Goal: Information Seeking & Learning: Learn about a topic

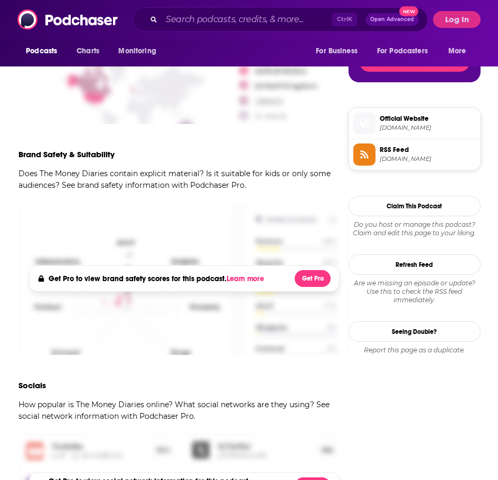
scroll to position [581, 0]
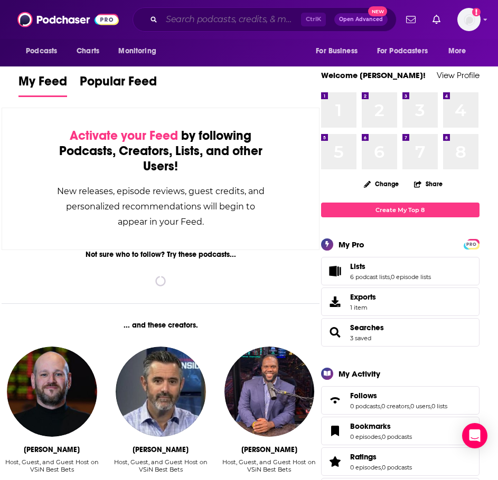
click at [207, 14] on input "Search podcasts, credits, & more..." at bounding box center [231, 19] width 139 height 17
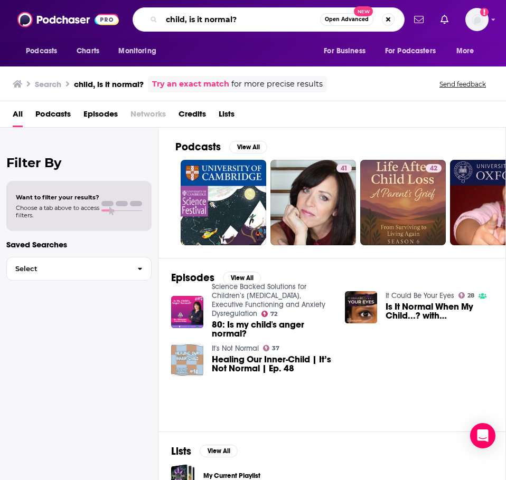
click at [221, 20] on input "child, is it normal?" at bounding box center [241, 19] width 158 height 17
click at [221, 21] on input "child, is it normal?" at bounding box center [241, 19] width 158 height 17
type input "happy mum, happy baby"
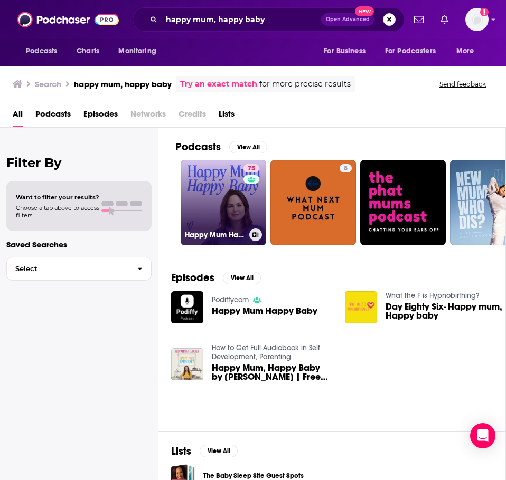
click at [214, 194] on link "75 Happy Mum Happy Baby" at bounding box center [224, 203] width 86 height 86
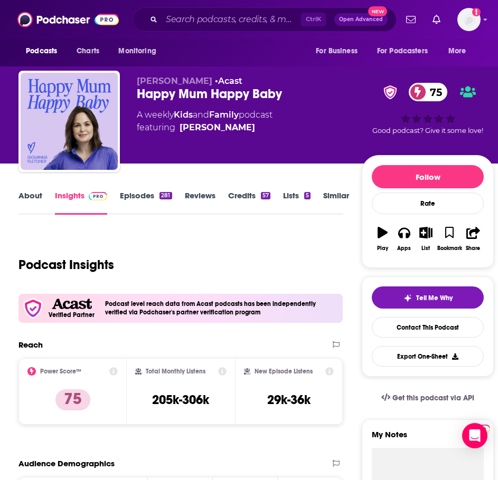
click at [32, 198] on link "About" at bounding box center [30, 203] width 24 height 24
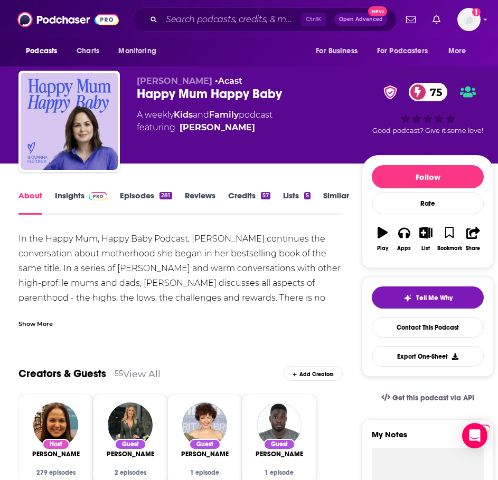
click at [40, 326] on div "Show More" at bounding box center [35, 323] width 34 height 10
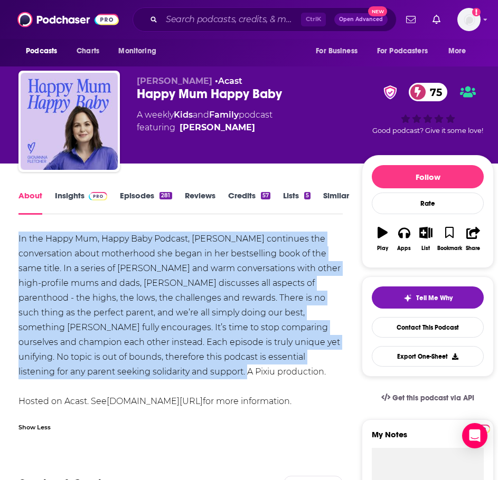
drag, startPoint x: 108, startPoint y: 365, endPoint x: 6, endPoint y: 227, distance: 171.1
click at [120, 275] on div "In the Happy Mum, Happy Baby Podcast, Giovanna Fletcher continues the conversat…" at bounding box center [180, 320] width 324 height 177
drag, startPoint x: 329, startPoint y: 356, endPoint x: 72, endPoint y: 271, distance: 270.3
click at [0, 231] on html "Podcasts Charts Monitoring Ctrl K Open Advanced New For Business For Podcasters…" at bounding box center [249, 240] width 498 height 480
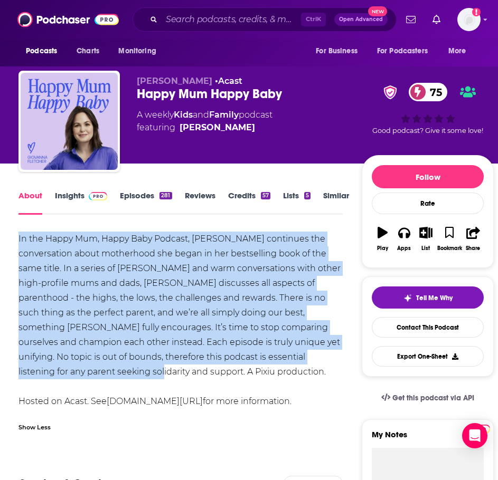
copy div "In the Happy Mum, Happy Baby Podcast, Giovanna Fletcher continues the conversat…"
click at [72, 194] on link "Insights" at bounding box center [81, 203] width 52 height 24
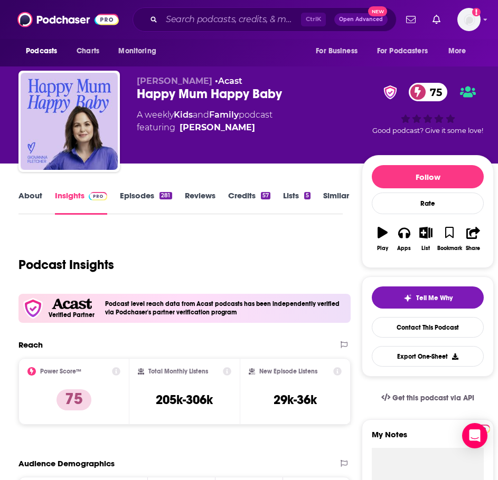
click at [33, 202] on link "About" at bounding box center [30, 203] width 24 height 24
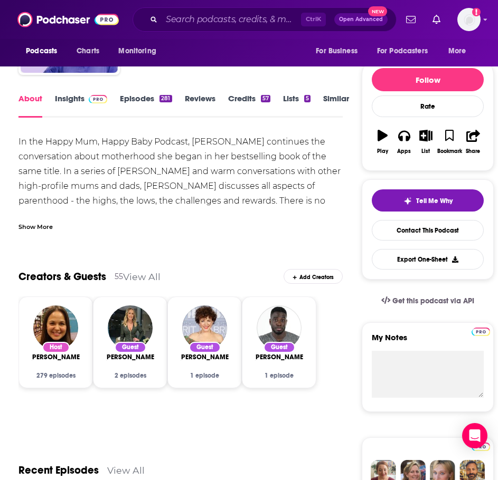
scroll to position [106, 0]
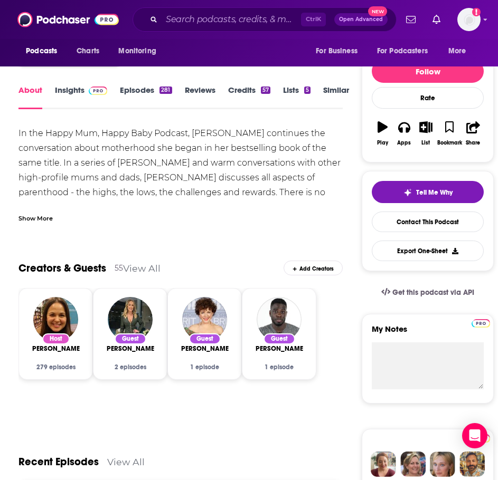
click at [34, 220] on div "Show More" at bounding box center [35, 218] width 34 height 10
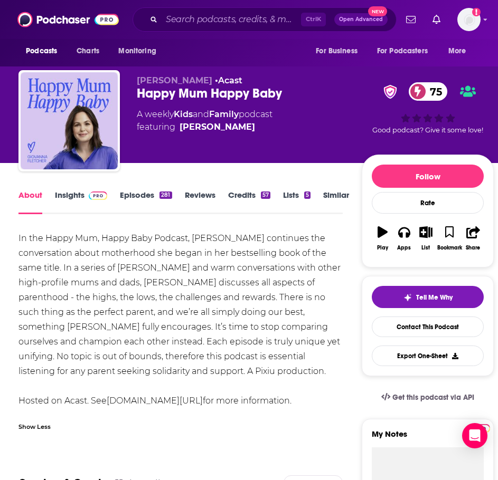
scroll to position [0, 0]
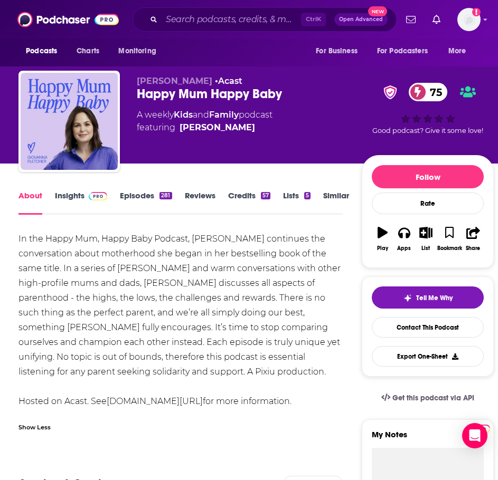
click at [92, 199] on img at bounding box center [98, 196] width 18 height 8
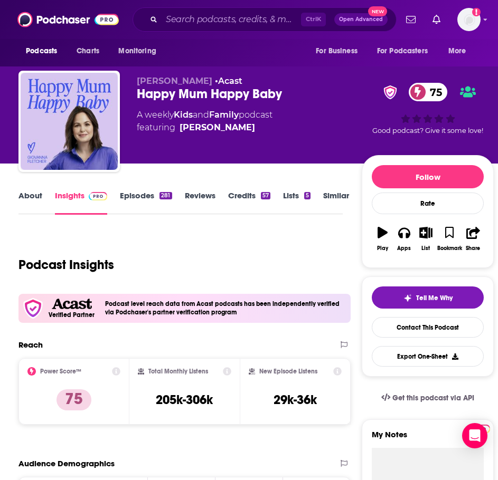
click at [152, 201] on link "Episodes 281" at bounding box center [146, 203] width 52 height 24
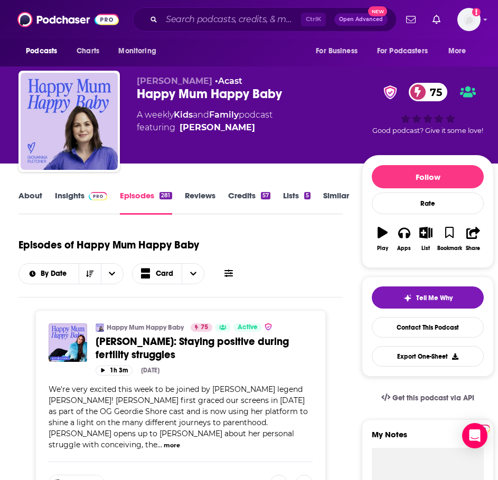
click at [165, 343] on span "Sophie Kasaei: Staying positive during fertility struggles" at bounding box center [192, 348] width 193 height 26
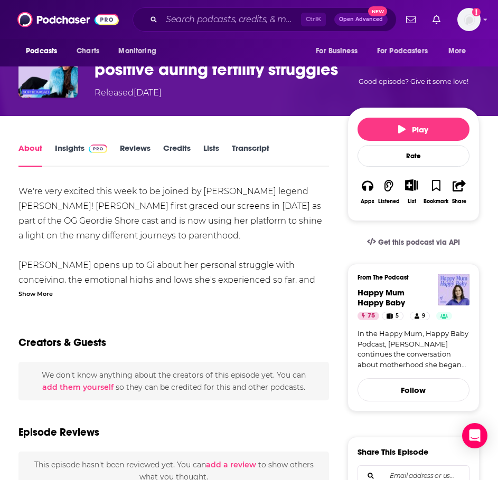
scroll to position [106, 0]
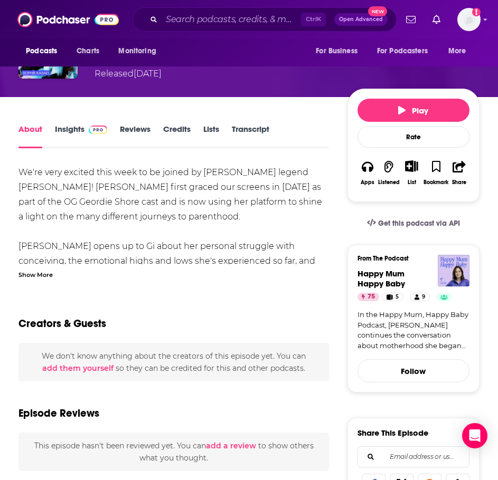
click at [46, 272] on div "Show More" at bounding box center [35, 274] width 34 height 10
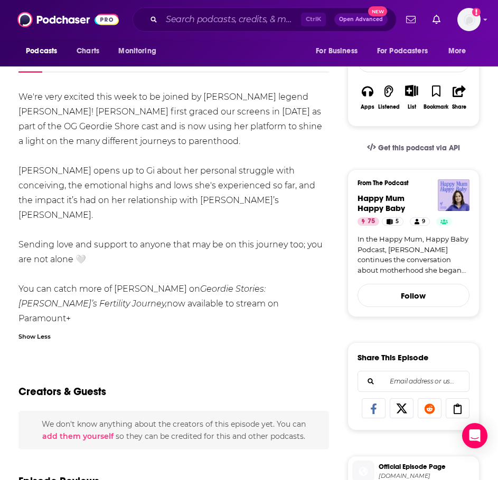
scroll to position [0, 0]
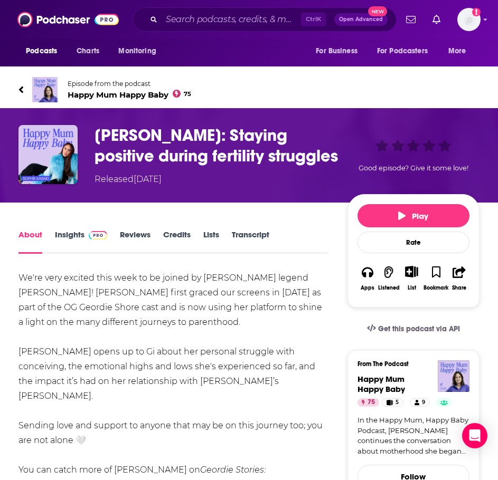
click at [60, 87] on link "Episode from the podcast Happy Mum Happy Baby 75" at bounding box center [133, 89] width 230 height 25
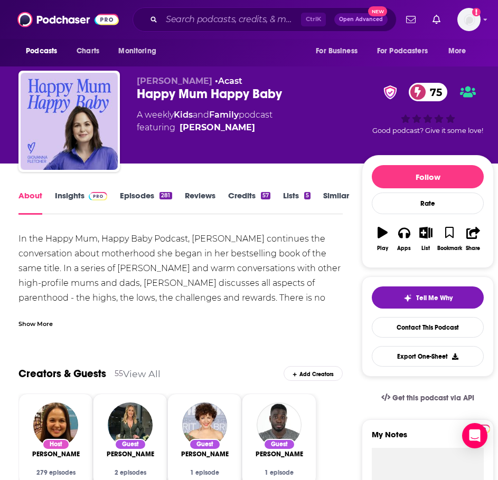
click at [95, 200] on img at bounding box center [98, 196] width 18 height 8
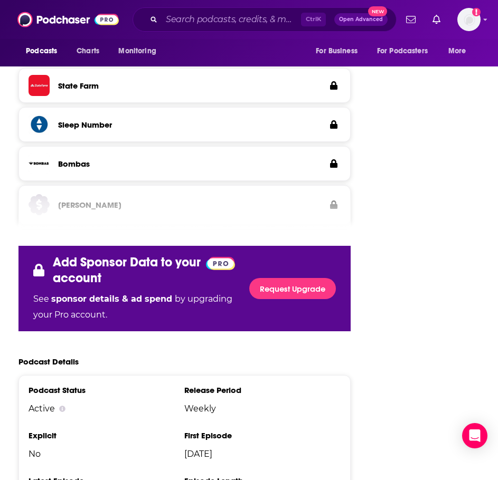
scroll to position [1795, 0]
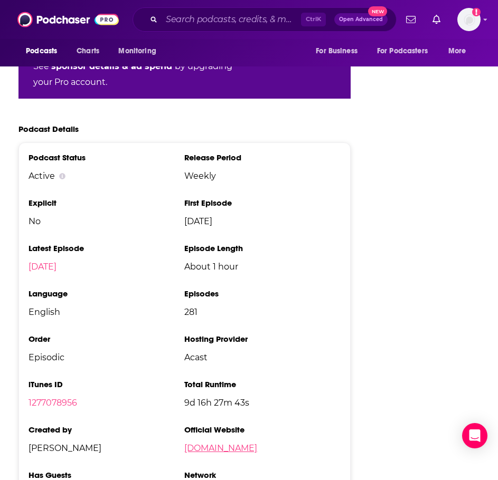
click at [222, 443] on link "giovannasworld.com" at bounding box center [220, 448] width 73 height 10
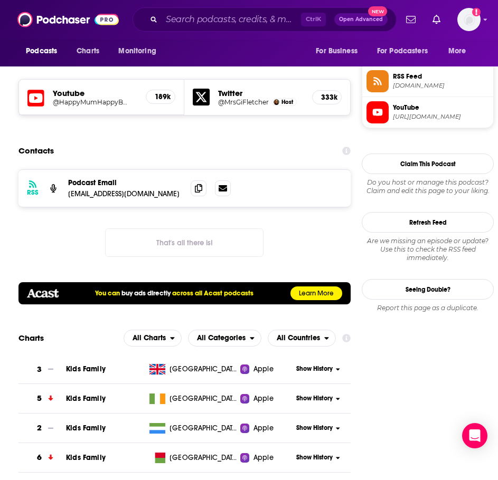
scroll to position [950, 0]
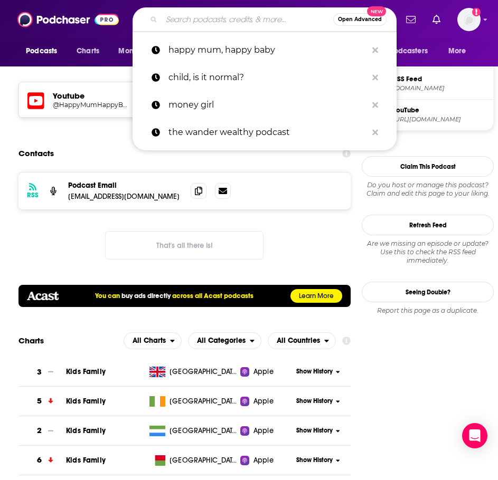
click at [228, 17] on input "Search podcasts, credits, & more..." at bounding box center [248, 19] width 172 height 17
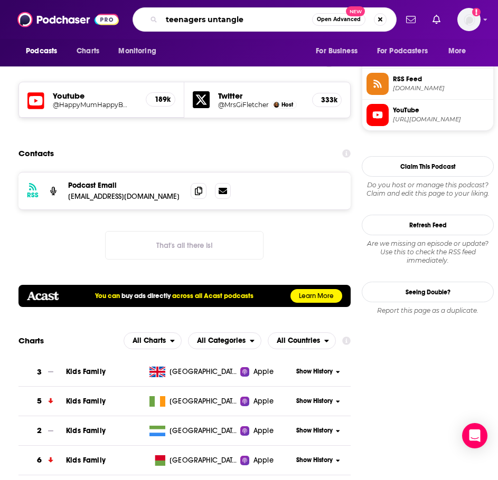
type input "teenagers untangled"
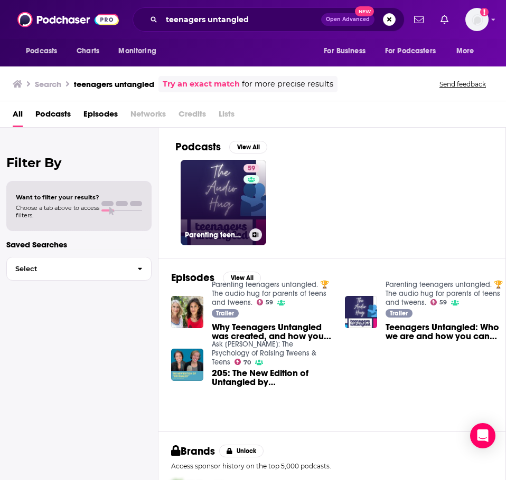
click at [181, 216] on link "59 Parenting teenagers untangled. 🏆 The audio hug for parents of teens and twee…" at bounding box center [224, 203] width 86 height 86
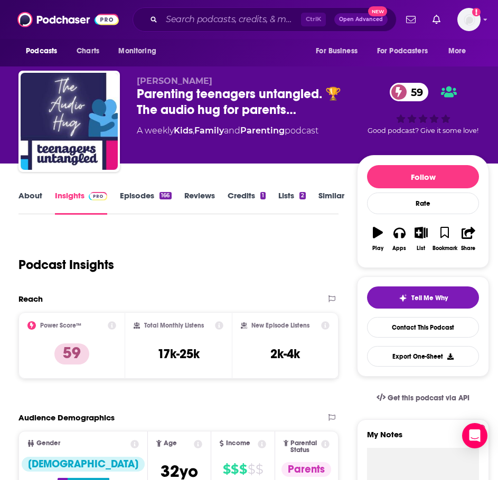
click at [35, 201] on link "About" at bounding box center [30, 203] width 24 height 24
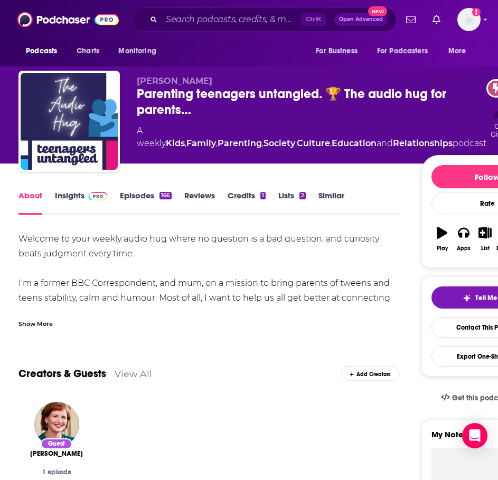
click at [43, 325] on div "Show More" at bounding box center [35, 323] width 34 height 10
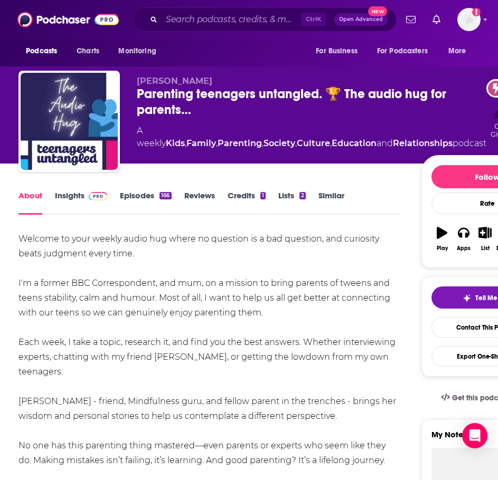
drag, startPoint x: 260, startPoint y: 391, endPoint x: 31, endPoint y: 239, distance: 275.4
copy div "Welcome to your weekly audio hug where no question is a bad question, and curio…"
click at [74, 194] on link "Insights" at bounding box center [81, 203] width 52 height 24
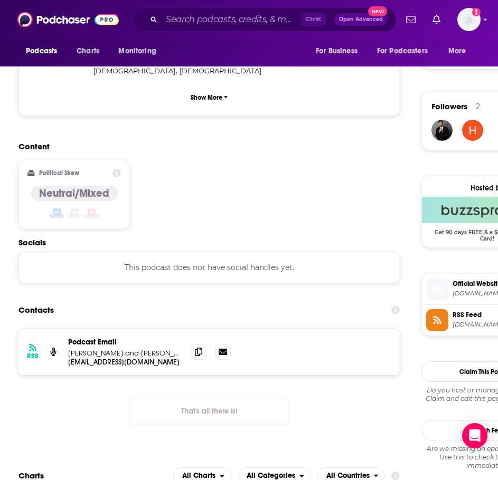
scroll to position [739, 0]
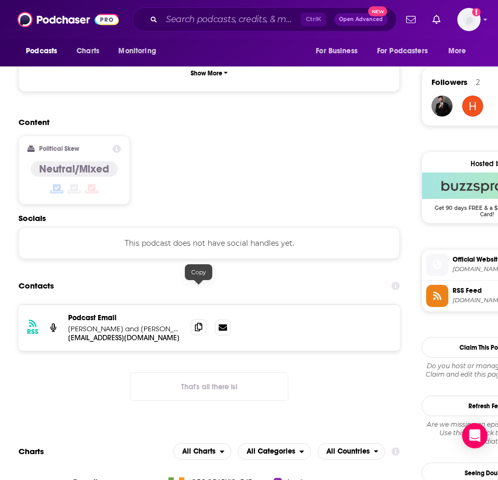
click at [202, 323] on icon at bounding box center [198, 327] width 7 height 8
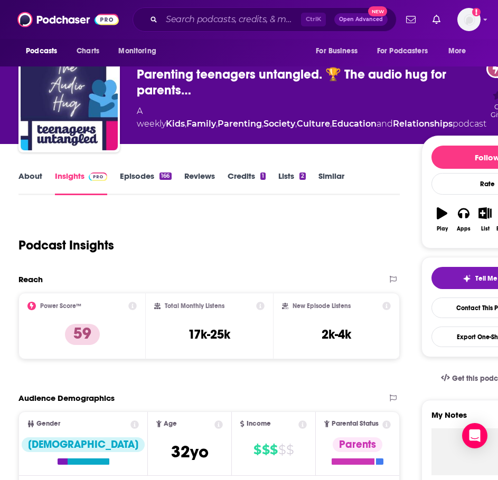
scroll to position [0, 0]
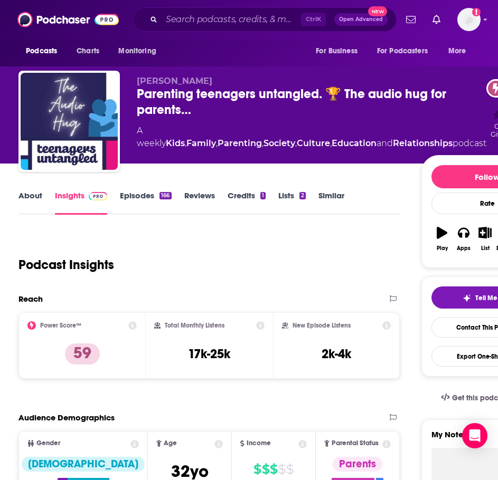
click at [32, 194] on link "About" at bounding box center [30, 203] width 24 height 24
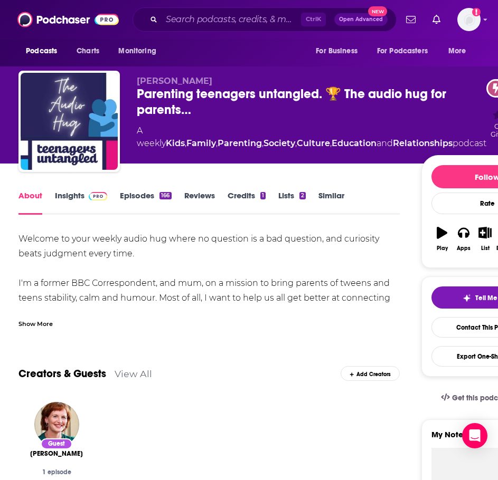
click at [46, 324] on div "Show More" at bounding box center [35, 323] width 34 height 10
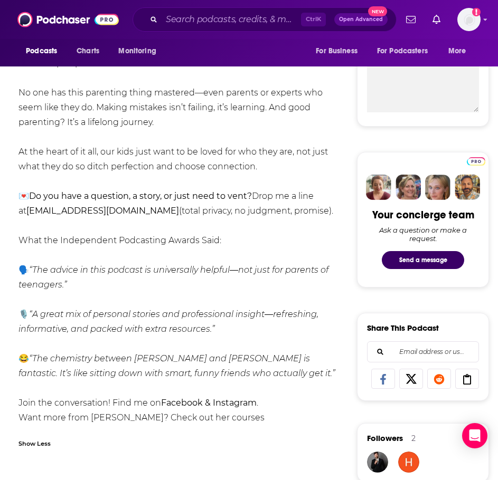
scroll to position [475, 0]
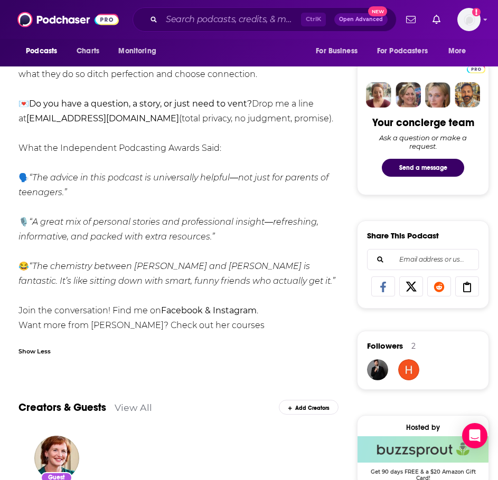
click at [230, 309] on b "Facebook & Instagram" at bounding box center [209, 311] width 96 height 10
click at [227, 309] on b "Facebook & Instagram" at bounding box center [209, 311] width 96 height 10
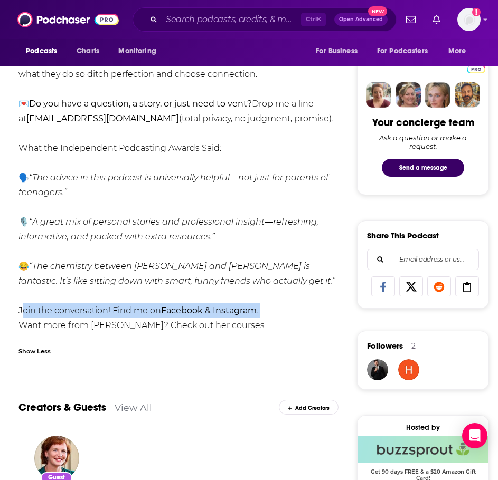
click at [227, 309] on b "Facebook & Instagram" at bounding box center [209, 311] width 96 height 10
click at [273, 304] on div "Welcome to your weekly audio hug where no question is a bad question, and curio…" at bounding box center [177, 52] width 319 height 591
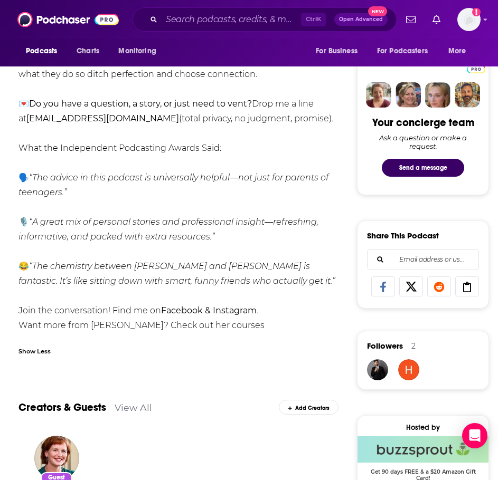
click at [258, 310] on div "Welcome to your weekly audio hug where no question is a bad question, and curio…" at bounding box center [177, 52] width 319 height 591
drag, startPoint x: 242, startPoint y: 310, endPoint x: 214, endPoint y: 267, distance: 51.4
click at [220, 238] on div "Welcome to your weekly audio hug where no question is a bad question, and curio…" at bounding box center [177, 52] width 319 height 591
drag, startPoint x: 178, startPoint y: 311, endPoint x: 228, endPoint y: 313, distance: 49.6
click at [228, 313] on b "Facebook & Instagram" at bounding box center [209, 311] width 96 height 10
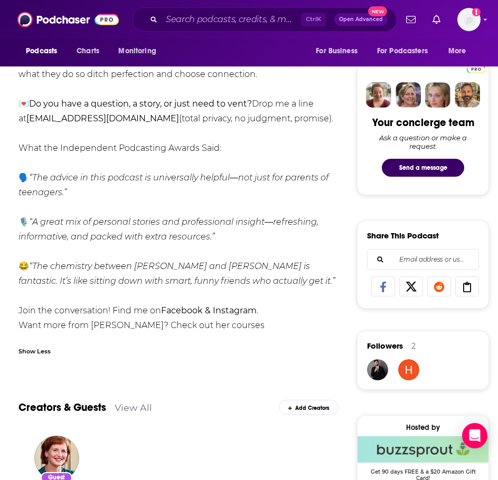
click at [247, 312] on b "Facebook & Instagram" at bounding box center [209, 311] width 96 height 10
drag, startPoint x: 260, startPoint y: 311, endPoint x: 231, endPoint y: 311, distance: 29.0
click at [214, 312] on div "Welcome to your weekly audio hug where no question is a bad question, and curio…" at bounding box center [177, 52] width 319 height 591
click at [231, 311] on b "Facebook & Instagram" at bounding box center [209, 311] width 96 height 10
click at [281, 283] on div "Welcome to your weekly audio hug where no question is a bad question, and curio…" at bounding box center [177, 52] width 319 height 591
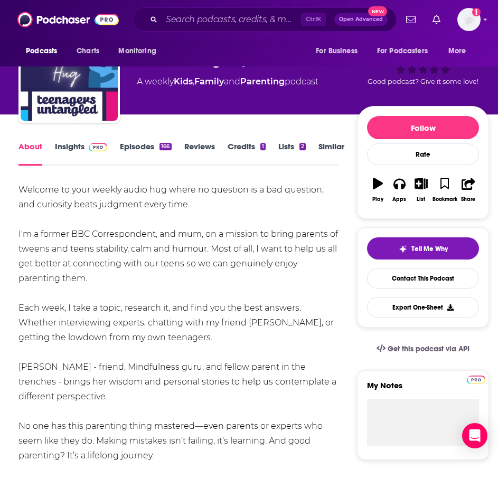
scroll to position [0, 0]
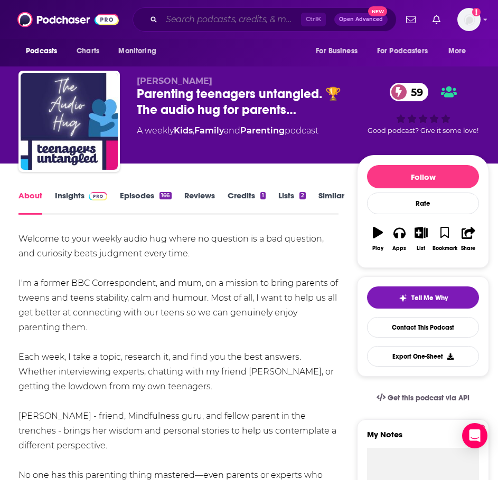
click at [207, 20] on input "Search podcasts, credits, & more..." at bounding box center [231, 19] width 139 height 17
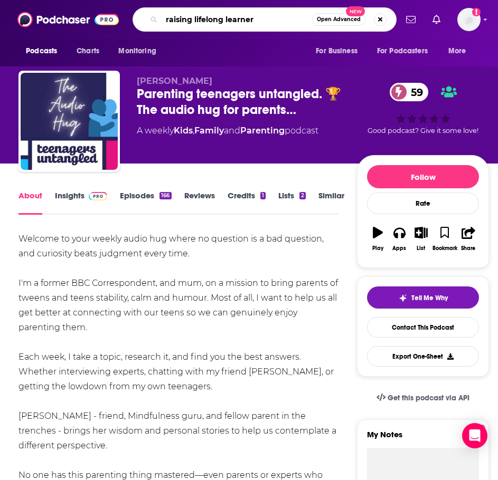
type input "raising lifelong learners"
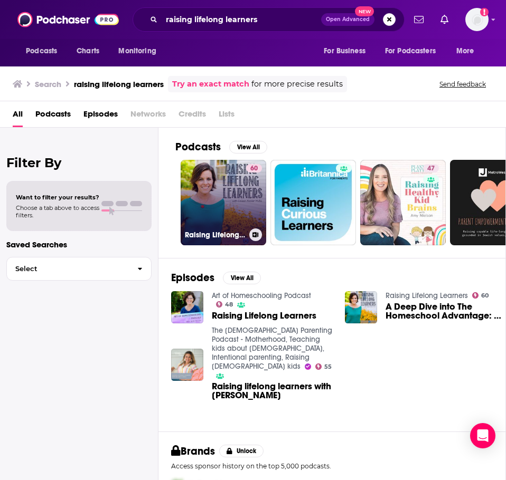
click at [229, 203] on link "60 Raising Lifelong Learners" at bounding box center [224, 203] width 86 height 86
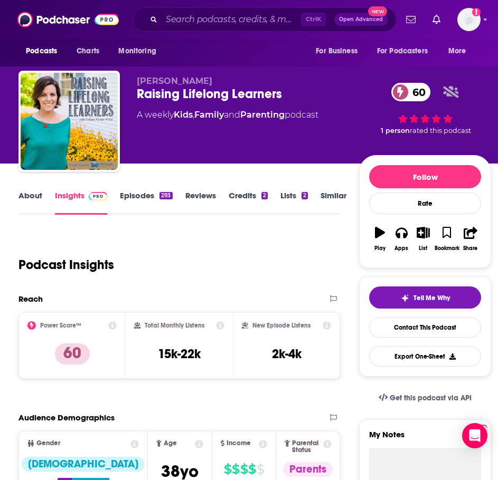
click at [30, 195] on link "About" at bounding box center [30, 203] width 24 height 24
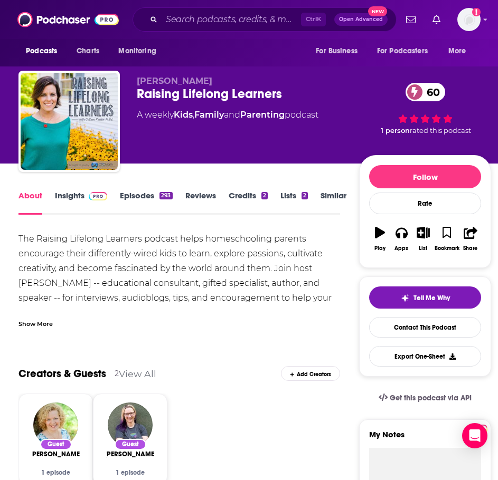
click at [37, 325] on div "Show More" at bounding box center [35, 323] width 34 height 10
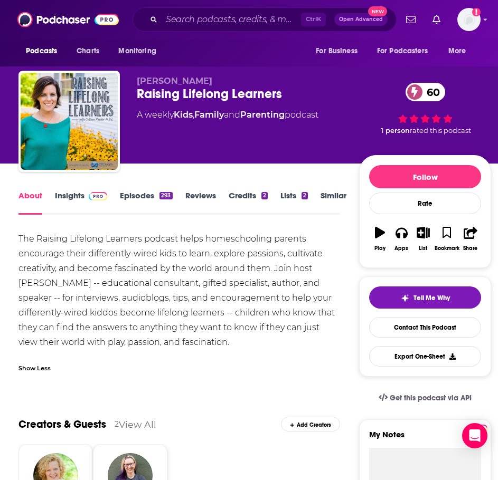
drag, startPoint x: 224, startPoint y: 343, endPoint x: 16, endPoint y: 240, distance: 232.8
copy div "The Raising Lifelong Learners podcast helps homeschooling parents encourage the…"
click at [77, 204] on link "Insights" at bounding box center [81, 203] width 52 height 24
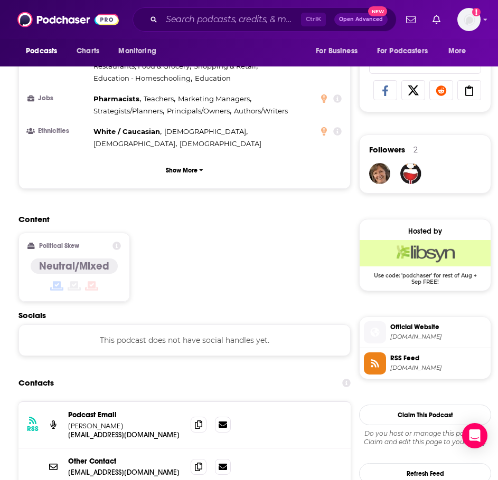
scroll to position [686, 0]
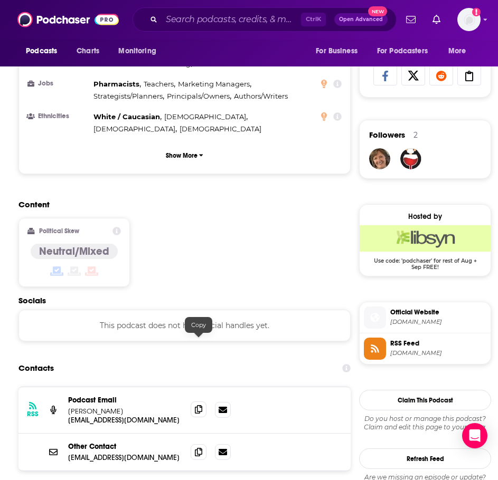
click at [194, 402] on span at bounding box center [199, 410] width 16 height 16
click at [201, 448] on icon at bounding box center [198, 452] width 7 height 8
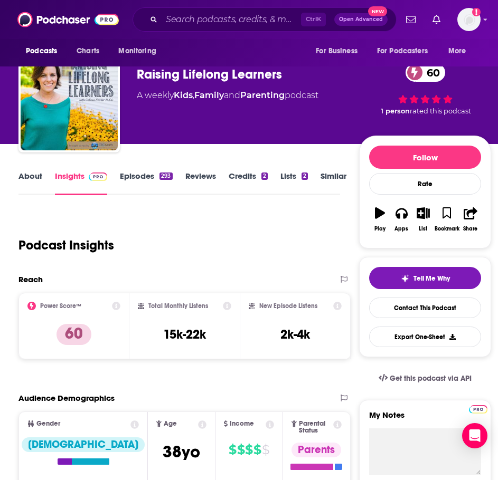
scroll to position [0, 0]
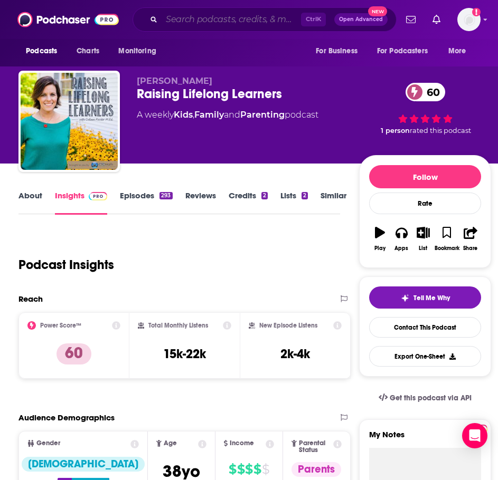
click at [192, 23] on input "Search podcasts, credits, & more..." at bounding box center [231, 19] width 139 height 17
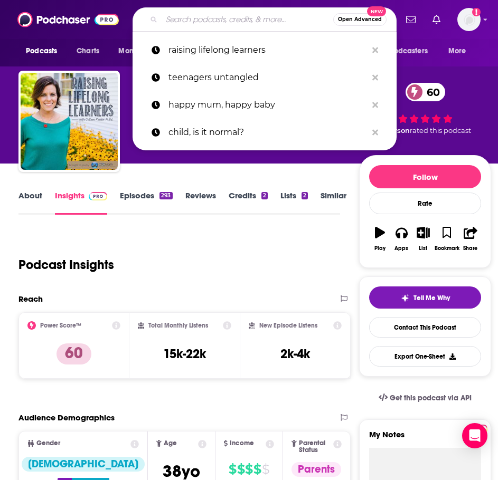
type input "g"
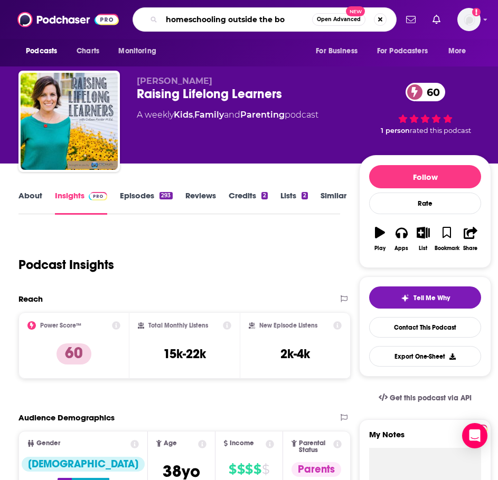
type input "homeschooling outside the box"
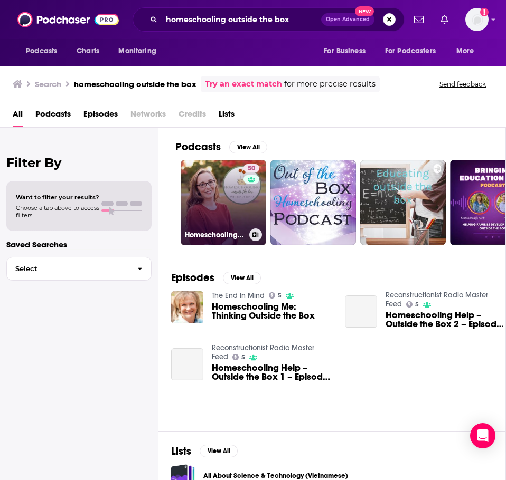
click at [204, 196] on link "50 Homeschooling Outside the Box" at bounding box center [224, 203] width 86 height 86
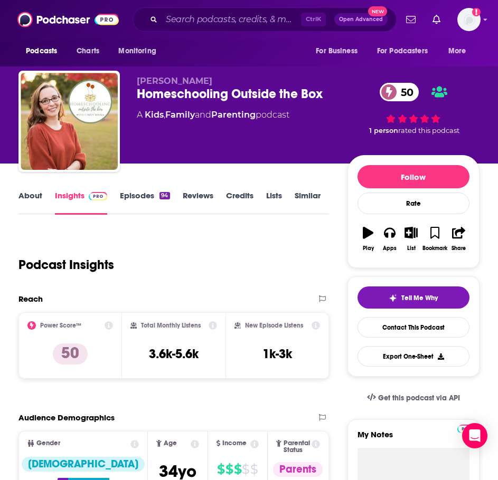
click at [34, 202] on link "About" at bounding box center [30, 203] width 24 height 24
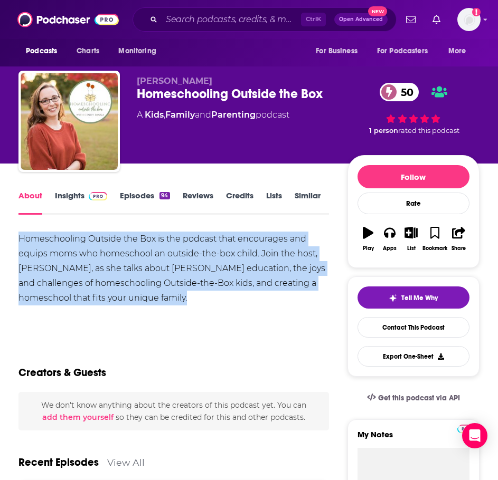
drag, startPoint x: 207, startPoint y: 296, endPoint x: 16, endPoint y: 239, distance: 200.1
click at [0, 237] on html "Podcasts Charts Monitoring Ctrl K Open Advanced New For Business For Podcasters…" at bounding box center [249, 240] width 498 height 480
click at [79, 203] on link "Insights" at bounding box center [81, 203] width 52 height 24
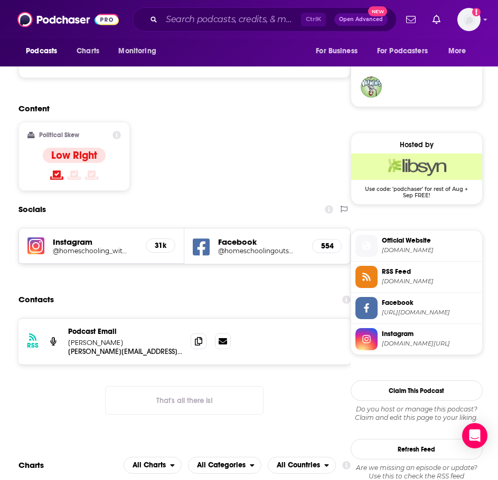
scroll to position [792, 0]
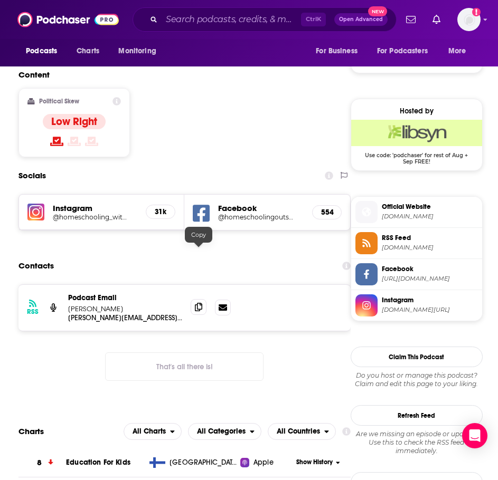
click at [195, 303] on icon at bounding box center [198, 307] width 7 height 8
click at [233, 21] on input "Search podcasts, credits, & more..." at bounding box center [231, 19] width 139 height 17
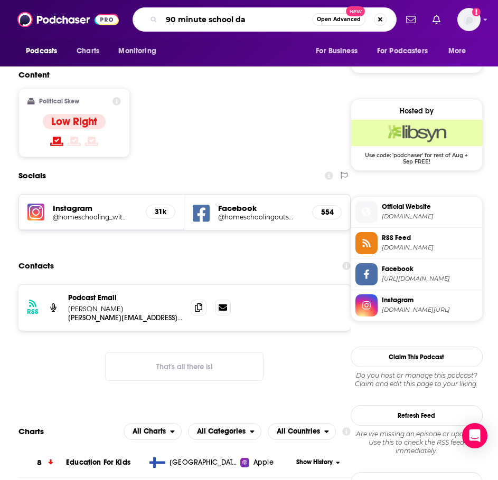
type input "90 minute school day"
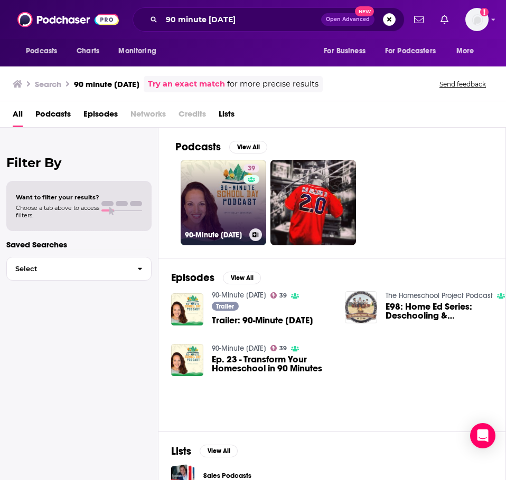
click at [190, 192] on link "39 90-Minute School Day" at bounding box center [224, 203] width 86 height 86
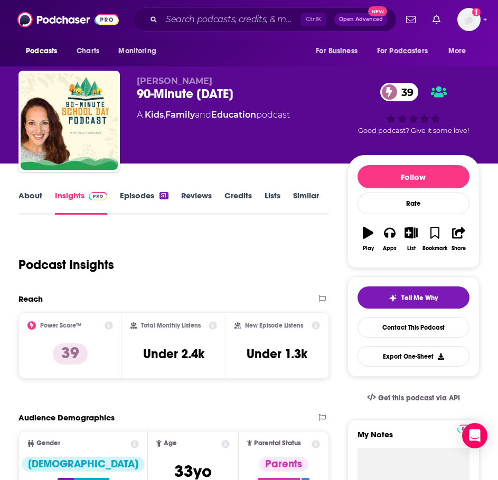
click at [39, 200] on link "About" at bounding box center [30, 203] width 24 height 24
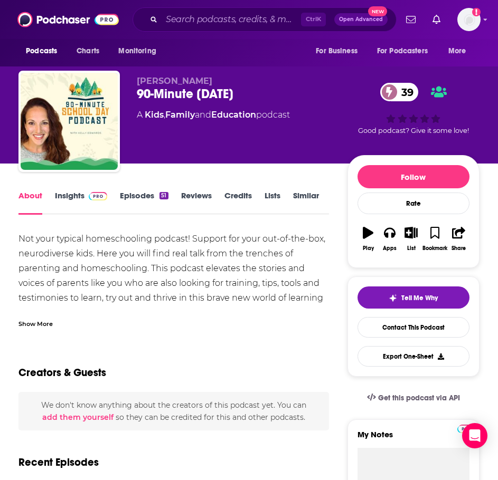
click at [51, 322] on div "Show More" at bounding box center [35, 323] width 34 height 10
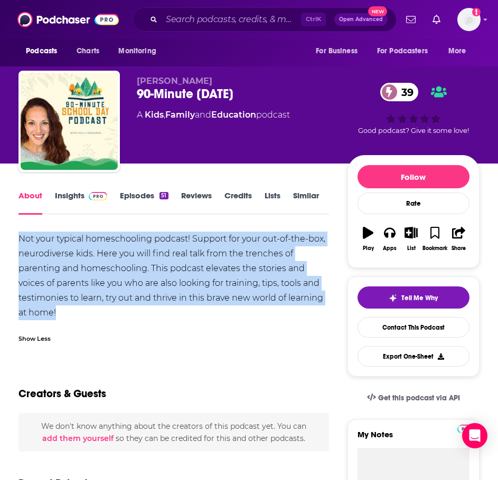
drag, startPoint x: 73, startPoint y: 311, endPoint x: 45, endPoint y: 250, distance: 67.6
copy div "Not your typical homeschooling podcast! Support for your out-of-the-box, neurod…"
click at [76, 196] on link "Insights" at bounding box center [81, 203] width 52 height 24
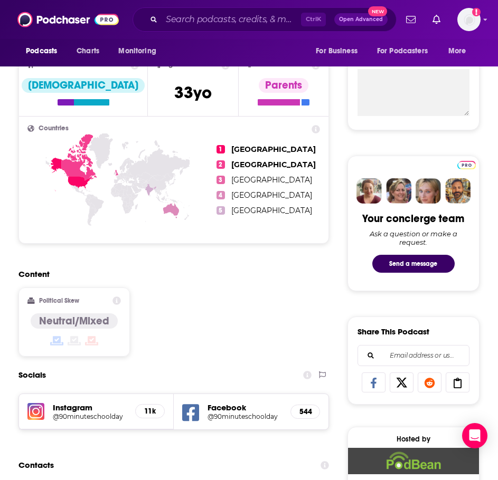
scroll to position [528, 0]
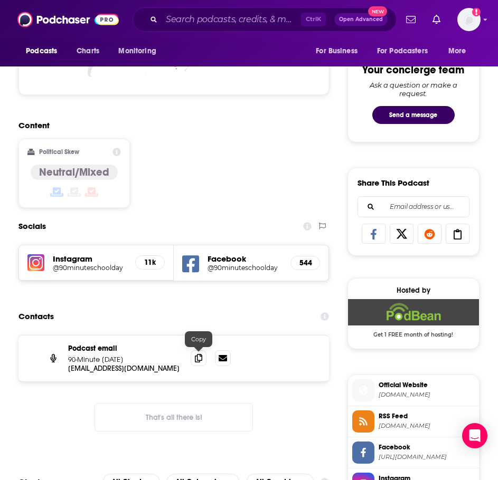
drag, startPoint x: 199, startPoint y: 360, endPoint x: 181, endPoint y: 358, distance: 17.5
click at [199, 360] on icon at bounding box center [198, 358] width 7 height 8
click at [200, 17] on input "Search podcasts, credits, & more..." at bounding box center [231, 19] width 139 height 17
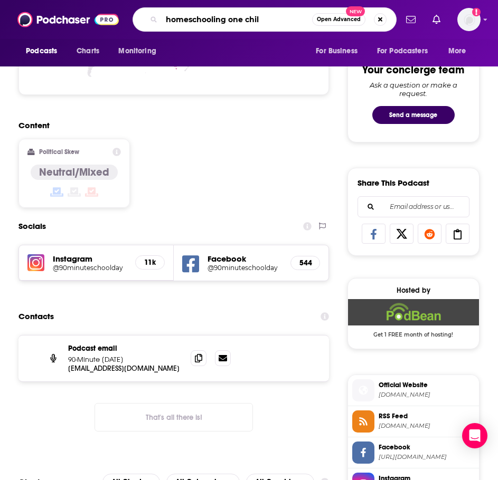
type input "homeschooling one child"
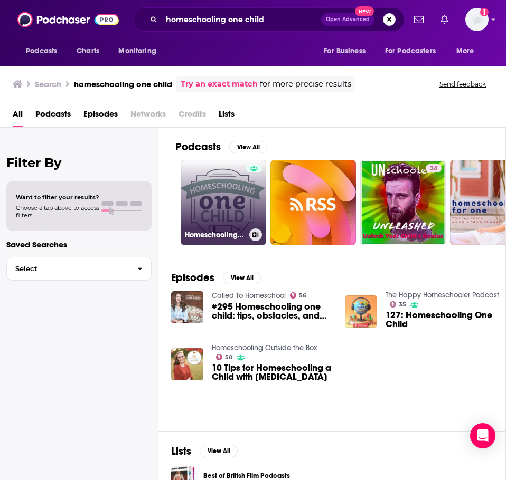
click at [216, 195] on link "Homeschooling One Child" at bounding box center [224, 203] width 86 height 86
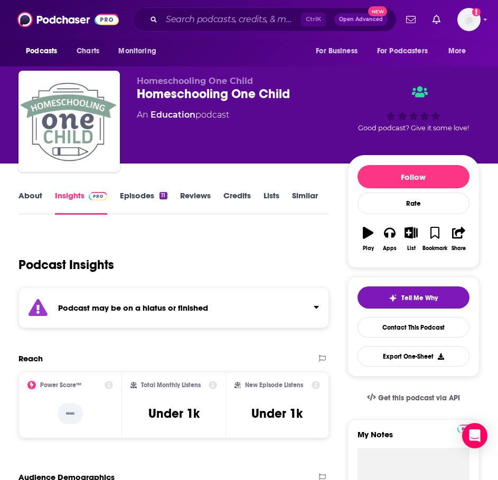
click at [150, 299] on div "Podcast may be on a hiatus or finished" at bounding box center [173, 308] width 310 height 41
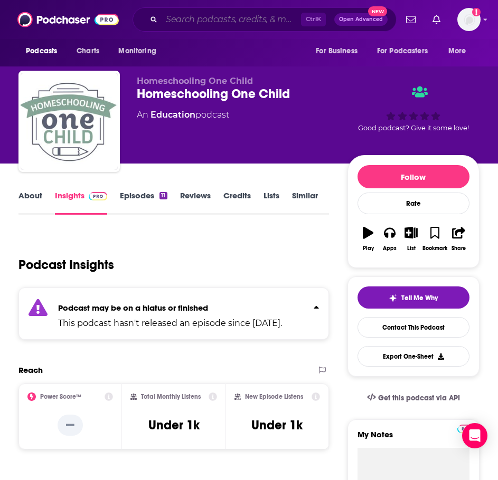
click at [200, 20] on input "Search podcasts, credits, & more..." at bounding box center [231, 19] width 139 height 17
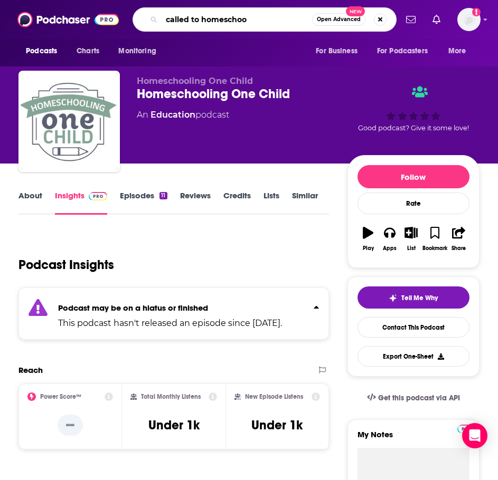
type input "called to homeschool"
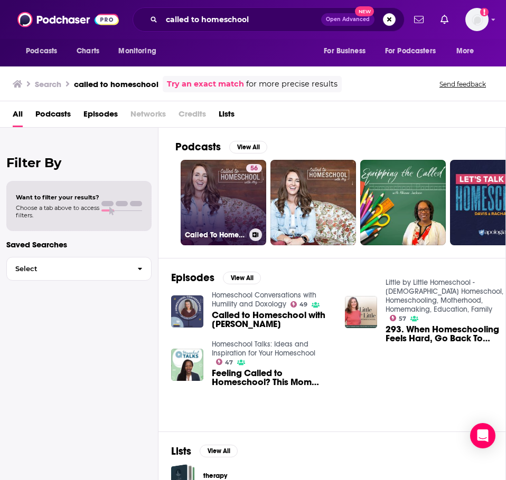
click at [213, 209] on link "56 Called To Homeschool" at bounding box center [224, 203] width 86 height 86
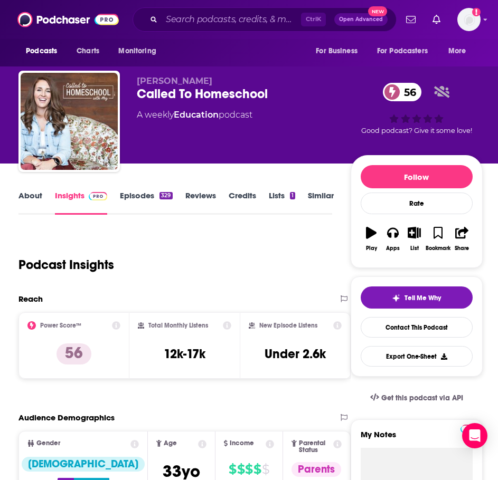
click at [148, 201] on link "Episodes 329" at bounding box center [146, 203] width 52 height 24
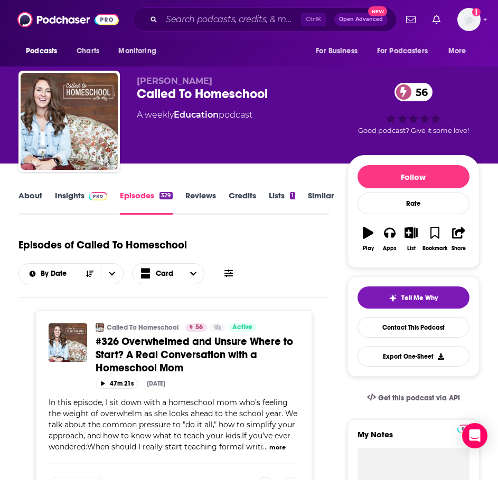
click at [317, 197] on link "Similar" at bounding box center [321, 203] width 26 height 24
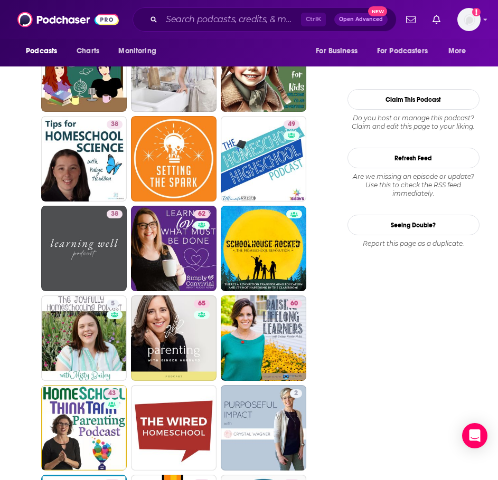
scroll to position [1214, 0]
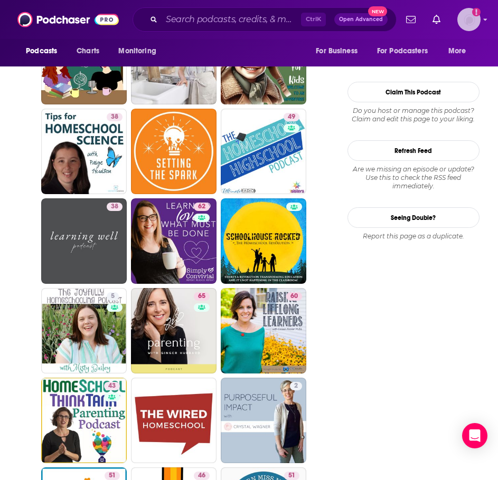
click at [462, 20] on img "Logged in as ILATeam" at bounding box center [468, 19] width 23 height 23
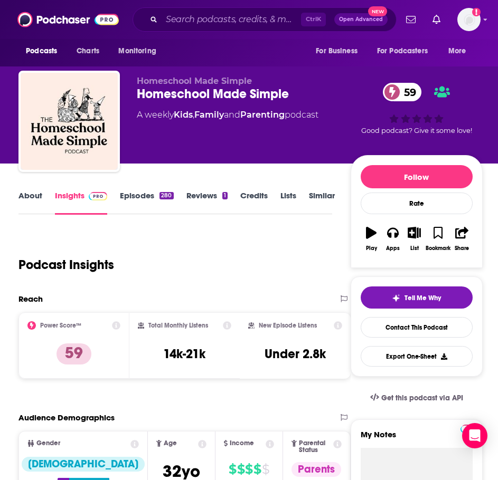
click at [29, 198] on link "About" at bounding box center [30, 203] width 24 height 24
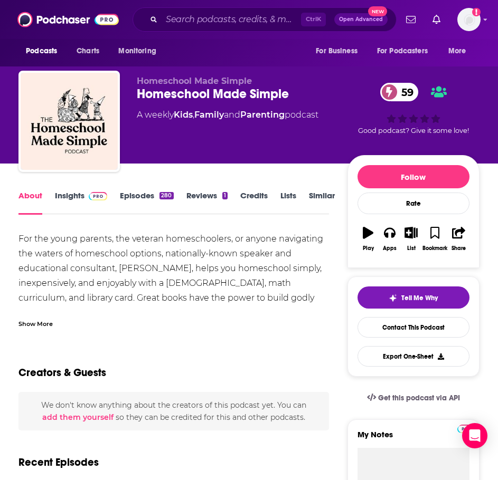
click at [59, 320] on div "Show More" at bounding box center [173, 320] width 310 height 18
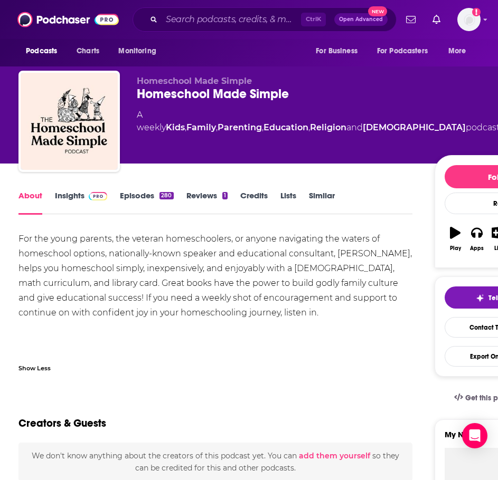
click at [137, 196] on link "Episodes 280" at bounding box center [146, 203] width 53 height 24
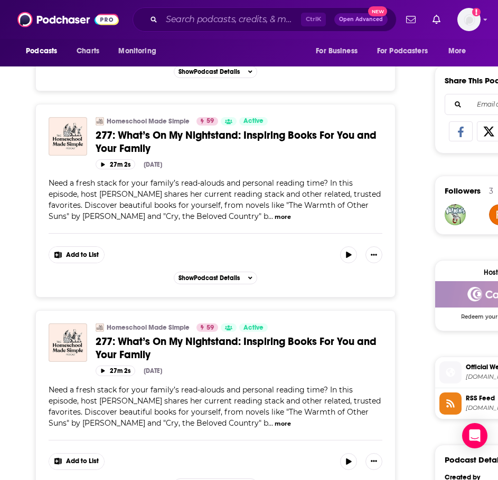
scroll to position [634, 0]
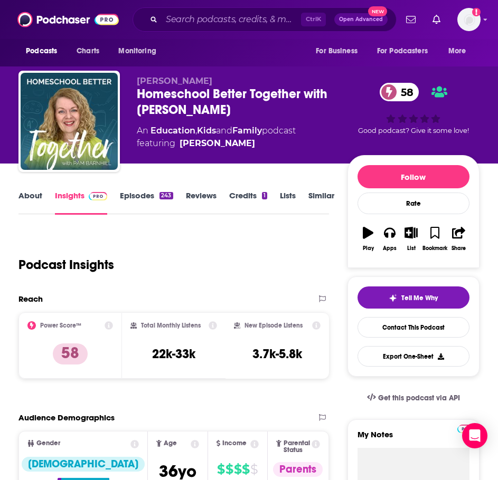
click at [30, 197] on link "About" at bounding box center [30, 203] width 24 height 24
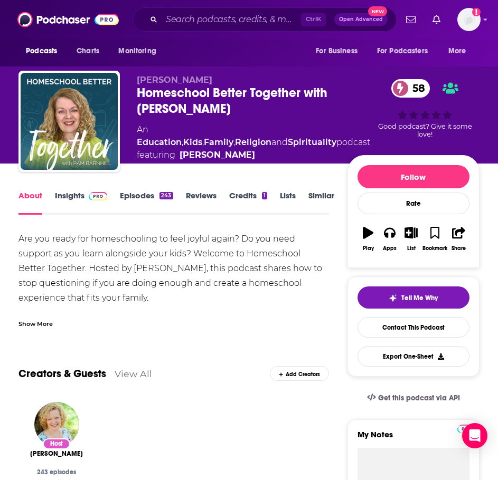
click at [54, 319] on div "Show More" at bounding box center [173, 320] width 310 height 18
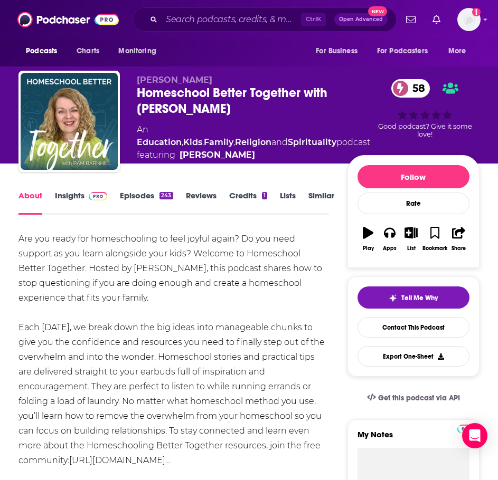
click at [141, 195] on link "Episodes 243" at bounding box center [146, 203] width 53 height 24
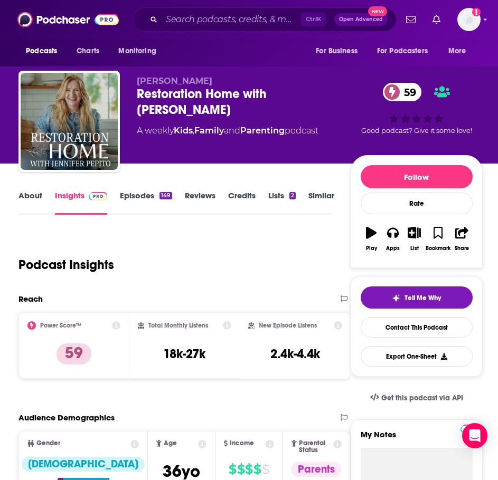
click at [37, 201] on link "About" at bounding box center [30, 203] width 24 height 24
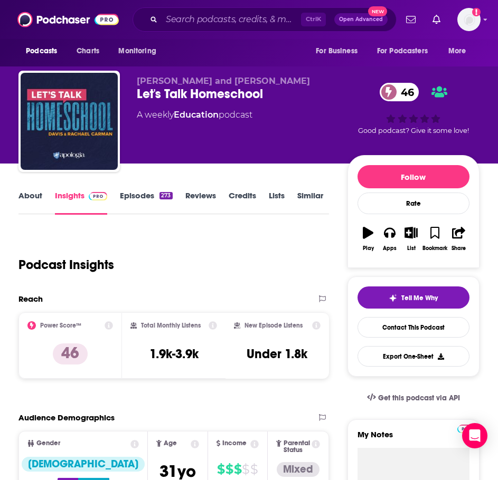
click at [37, 201] on link "About" at bounding box center [30, 203] width 24 height 24
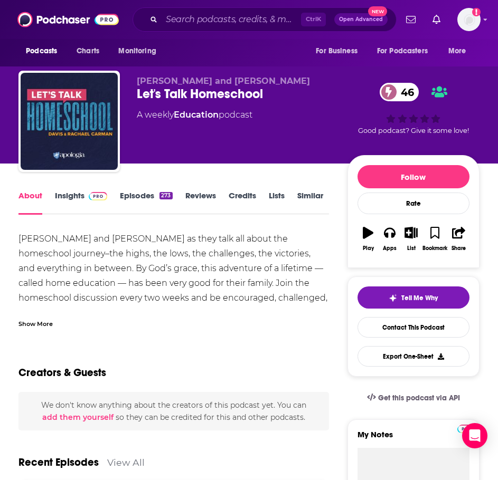
click at [39, 316] on div "Show More" at bounding box center [173, 320] width 310 height 18
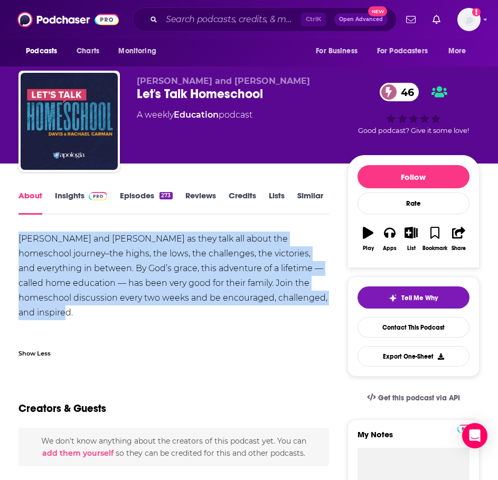
drag, startPoint x: 329, startPoint y: 296, endPoint x: 12, endPoint y: 238, distance: 322.0
copy div "Join Davis and Rachael Carman as they talk all about the homeschool journey–the…"
click at [71, 195] on link "Insights" at bounding box center [81, 203] width 52 height 24
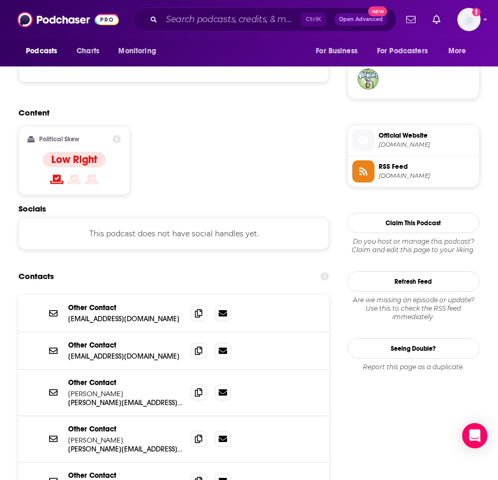
scroll to position [792, 0]
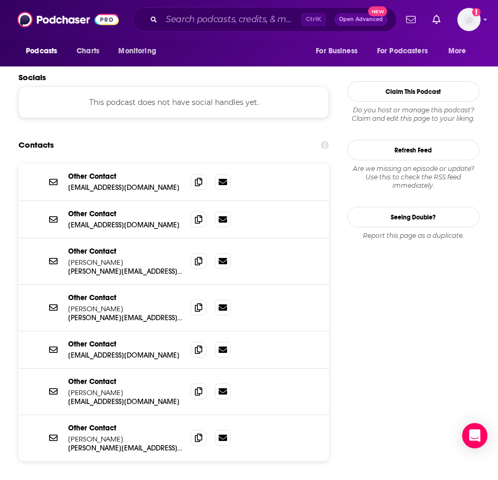
scroll to position [845, 0]
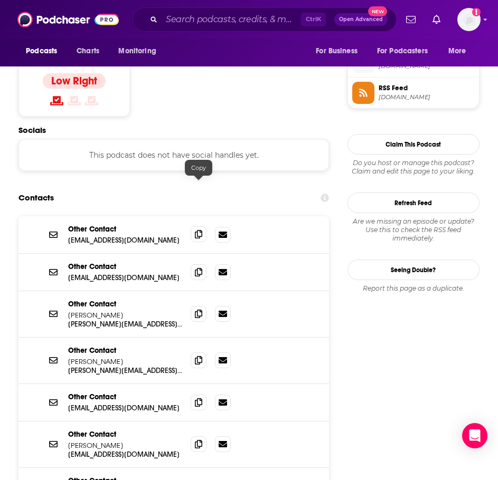
click at [199, 226] on span at bounding box center [199, 234] width 16 height 16
click at [196, 309] on icon at bounding box center [198, 313] width 7 height 8
click at [194, 352] on span at bounding box center [199, 360] width 16 height 16
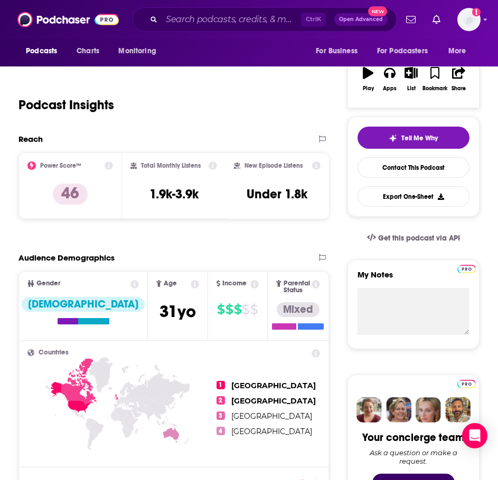
scroll to position [158, 0]
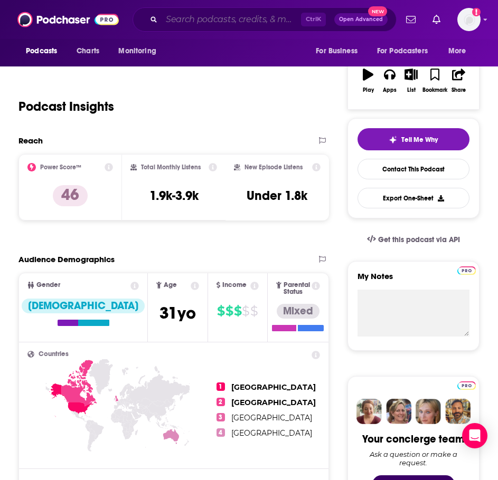
click at [188, 26] on input "Search podcasts, credits, & more..." at bounding box center [231, 19] width 139 height 17
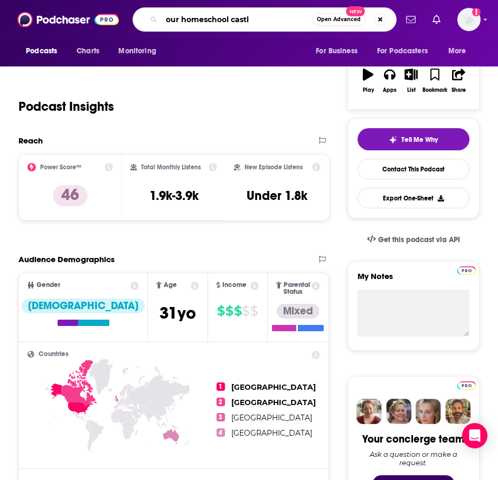
type input "our homeschool castle"
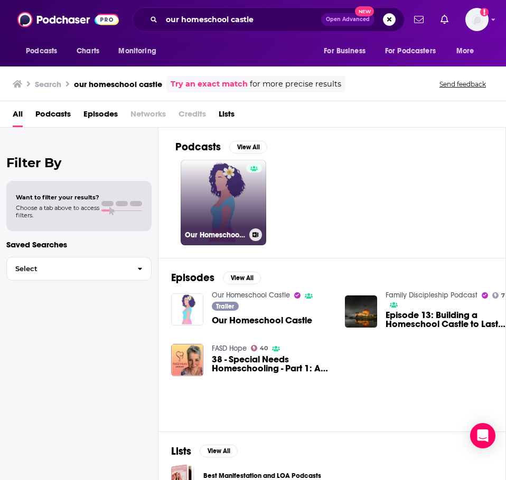
click at [225, 205] on link "Our Homeschool Castle" at bounding box center [224, 203] width 86 height 86
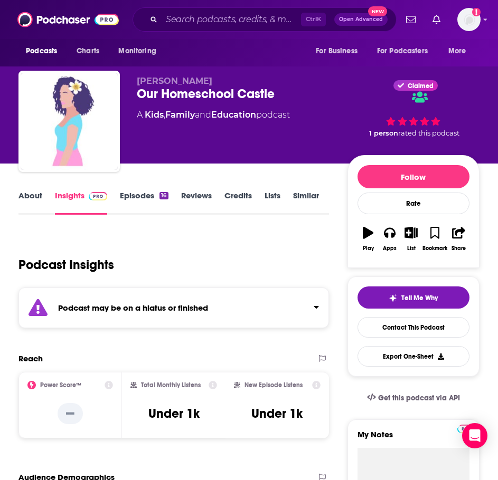
click at [186, 284] on div "Podcast Insights" at bounding box center [169, 259] width 302 height 54
click at [175, 319] on div "Podcast may be on a hiatus or finished" at bounding box center [173, 308] width 310 height 41
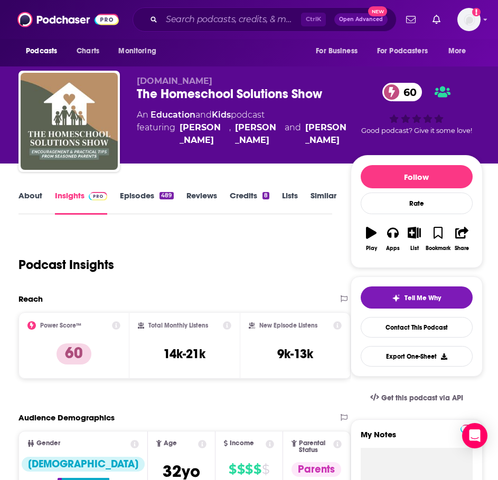
click at [38, 202] on link "About" at bounding box center [30, 203] width 24 height 24
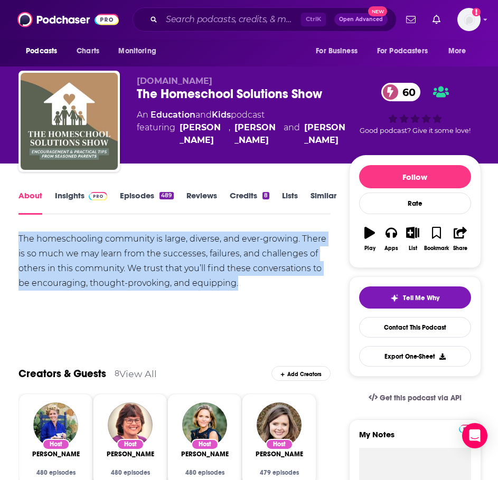
drag, startPoint x: 230, startPoint y: 276, endPoint x: 16, endPoint y: 235, distance: 217.5
copy div "The homeschooling community is large, diverse, and ever-growing. There is so mu…"
click at [77, 198] on link "Insights" at bounding box center [81, 203] width 52 height 24
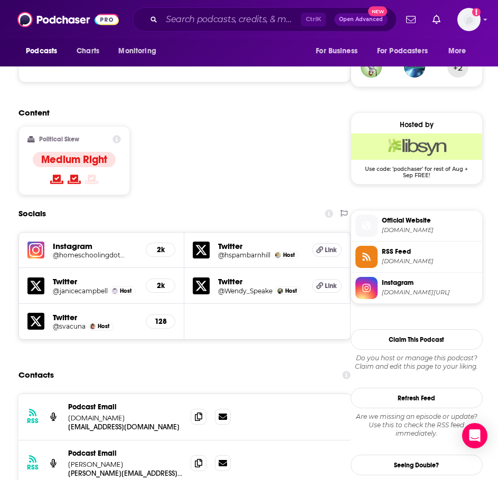
scroll to position [792, 0]
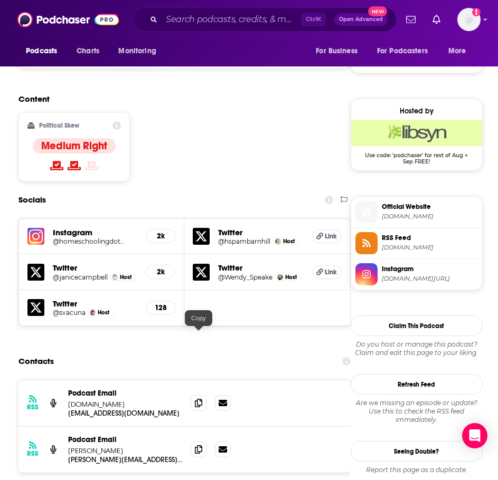
drag, startPoint x: 196, startPoint y: 336, endPoint x: 189, endPoint y: 336, distance: 7.4
click at [196, 399] on icon at bounding box center [198, 403] width 7 height 8
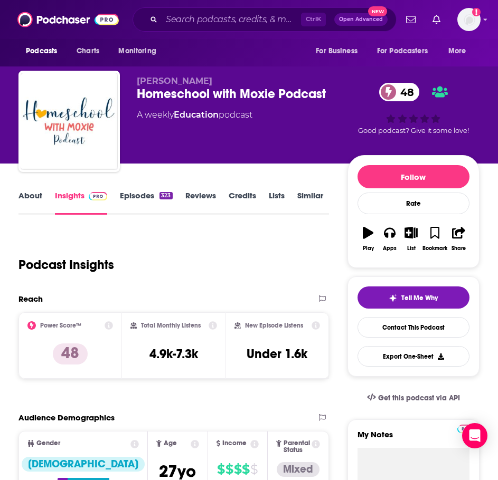
click at [20, 201] on link "About" at bounding box center [30, 203] width 24 height 24
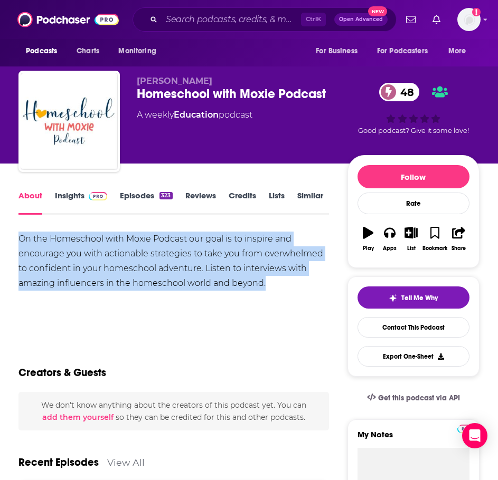
drag, startPoint x: 264, startPoint y: 279, endPoint x: 11, endPoint y: 237, distance: 256.9
copy div "On the Homeschool with Moxie Podcast our goal is to inspire and encourage you w…"
click at [86, 200] on span at bounding box center [95, 196] width 23 height 10
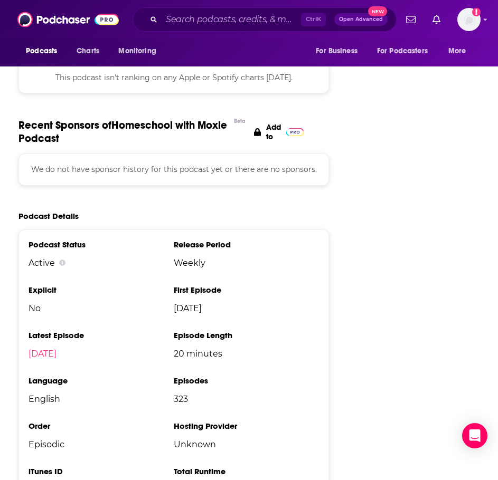
scroll to position [1267, 0]
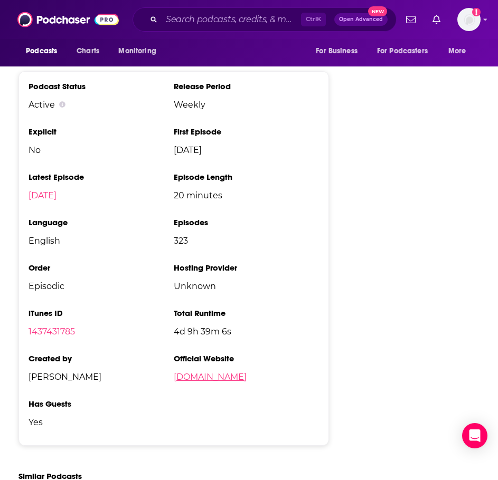
click at [219, 372] on link "4onemore.com" at bounding box center [210, 377] width 73 height 10
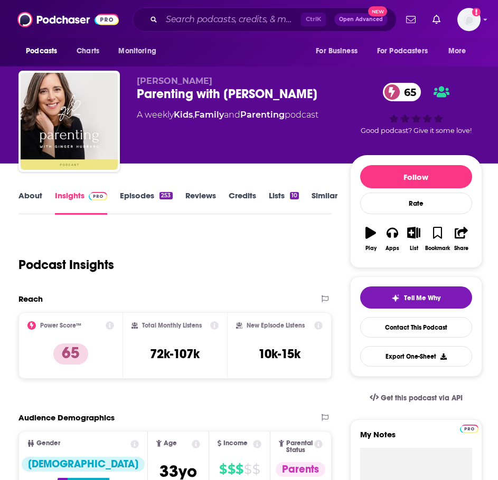
click at [33, 201] on link "About" at bounding box center [30, 203] width 24 height 24
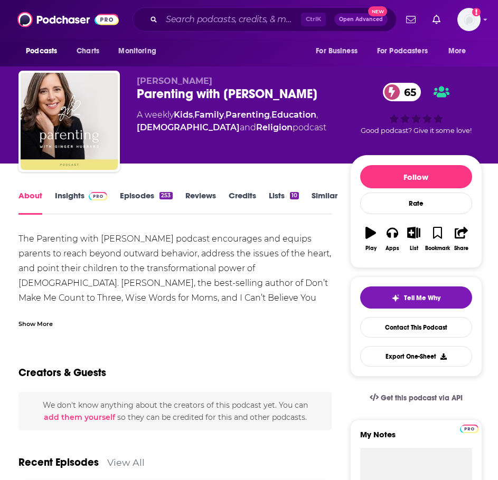
click at [43, 318] on div "Show More" at bounding box center [174, 320] width 313 height 18
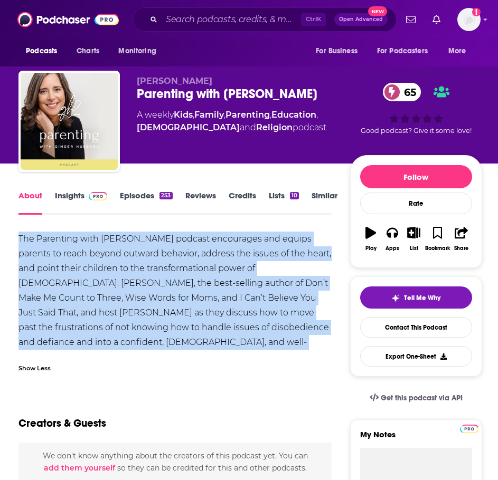
drag, startPoint x: 295, startPoint y: 344, endPoint x: 17, endPoint y: 231, distance: 300.1
copy div "The Parenting with [PERSON_NAME] podcast encourages and equips parents to reach…"
click at [71, 195] on link "Insights" at bounding box center [81, 203] width 52 height 24
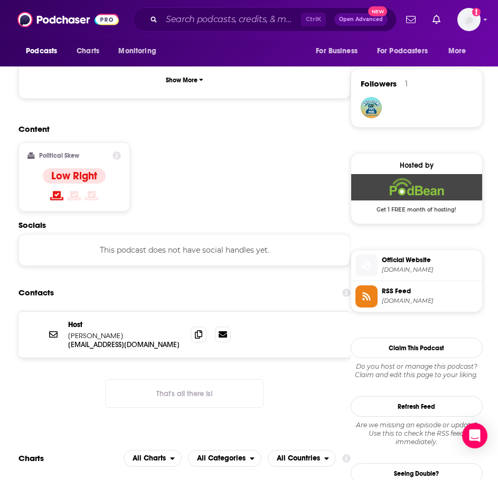
scroll to position [739, 0]
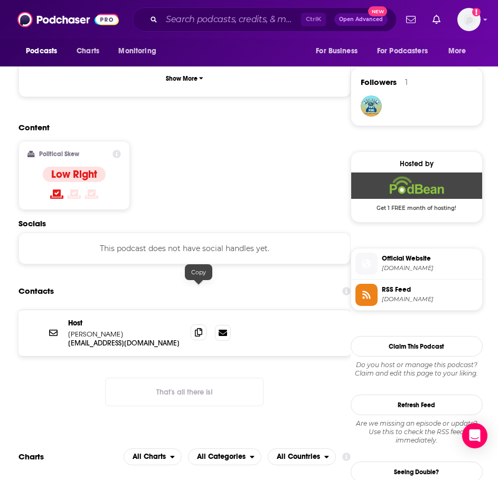
click at [202, 328] on icon at bounding box center [198, 332] width 7 height 8
click at [455, 21] on div "Add a profile image" at bounding box center [441, 19] width 79 height 23
click at [460, 20] on img "Logged in as ILATeam" at bounding box center [468, 19] width 23 height 23
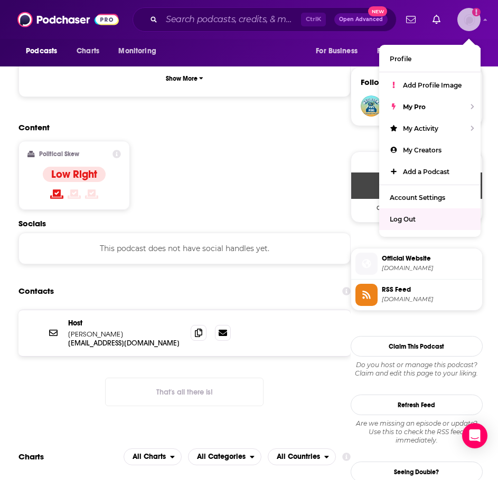
click at [412, 218] on span "Log Out" at bounding box center [403, 219] width 26 height 8
